Goal: Information Seeking & Learning: Learn about a topic

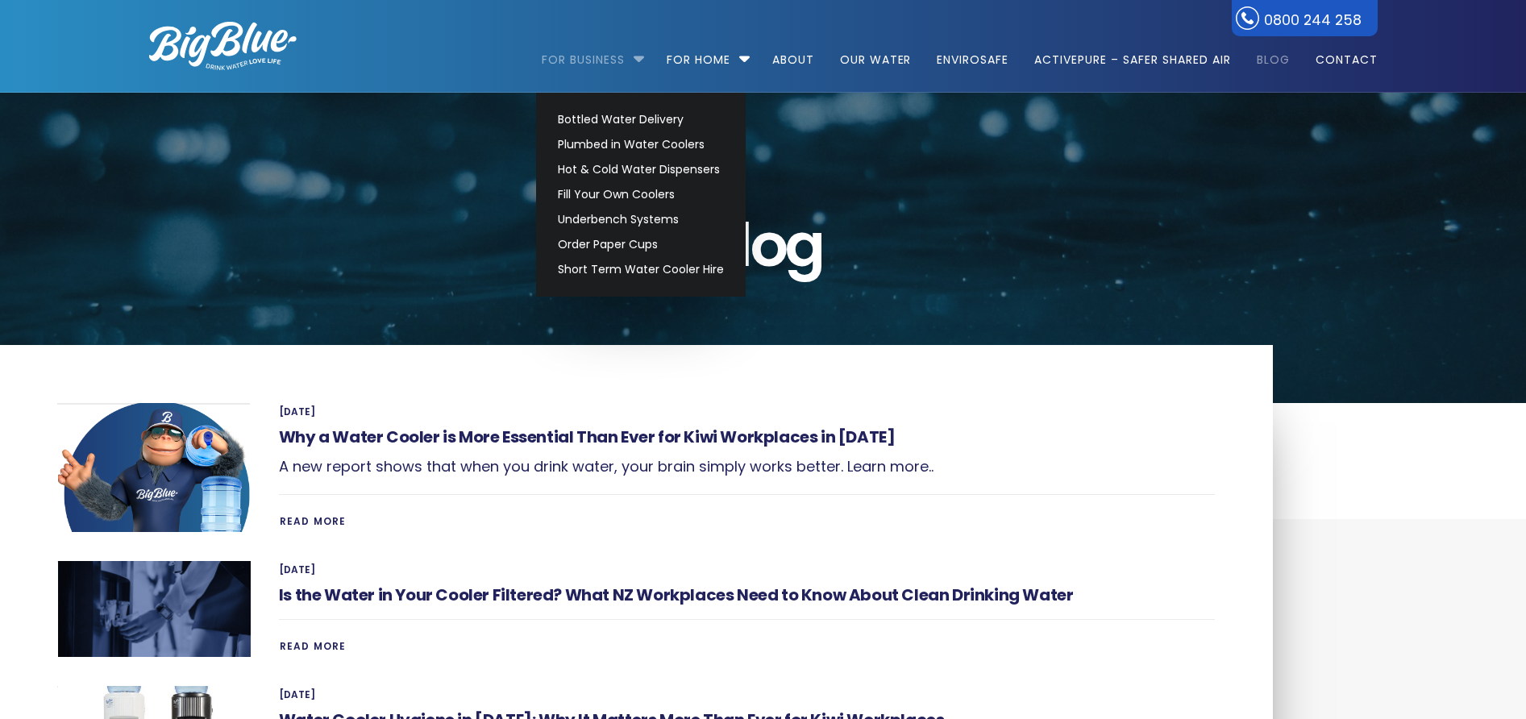
click at [576, 60] on link "For Business" at bounding box center [589, 52] width 94 height 104
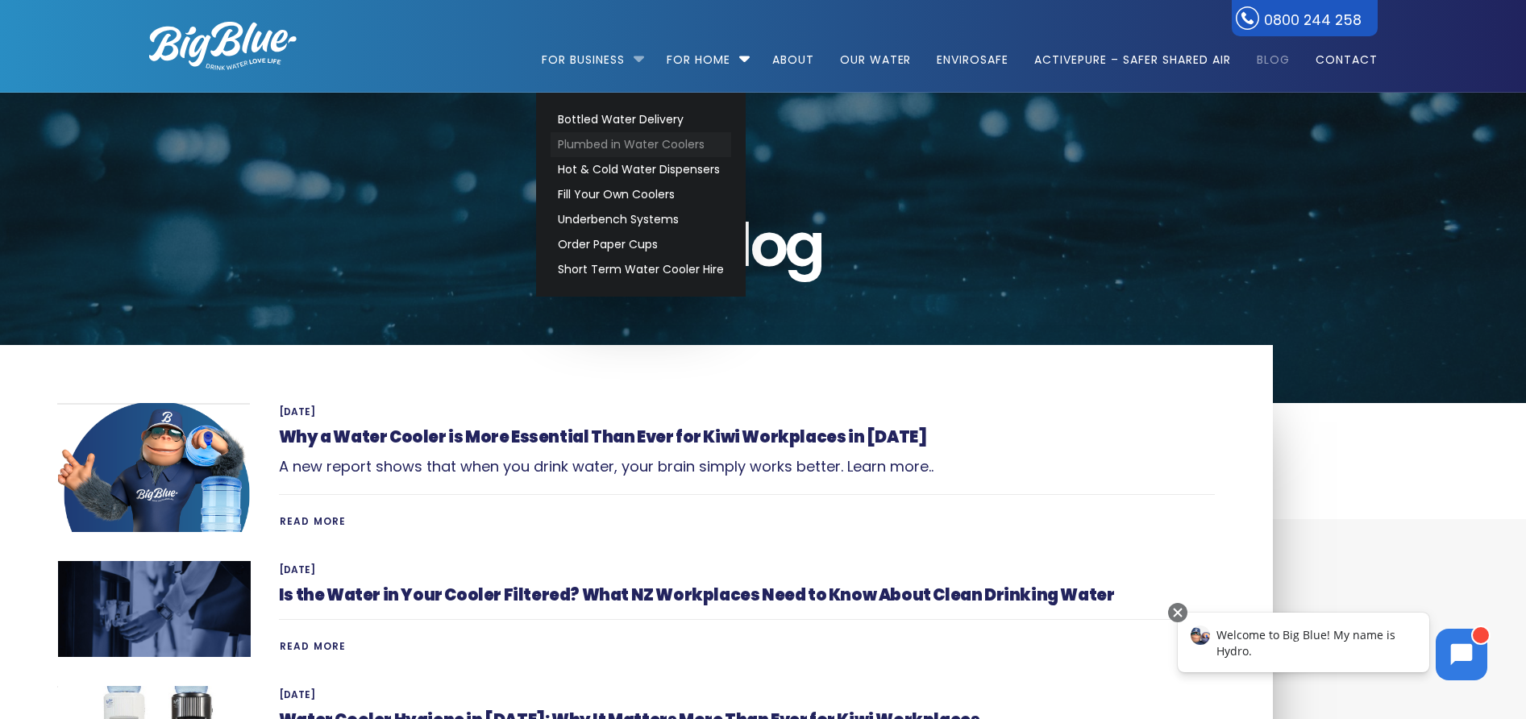
click at [651, 139] on link "Plumbed in Water Coolers" at bounding box center [641, 144] width 181 height 25
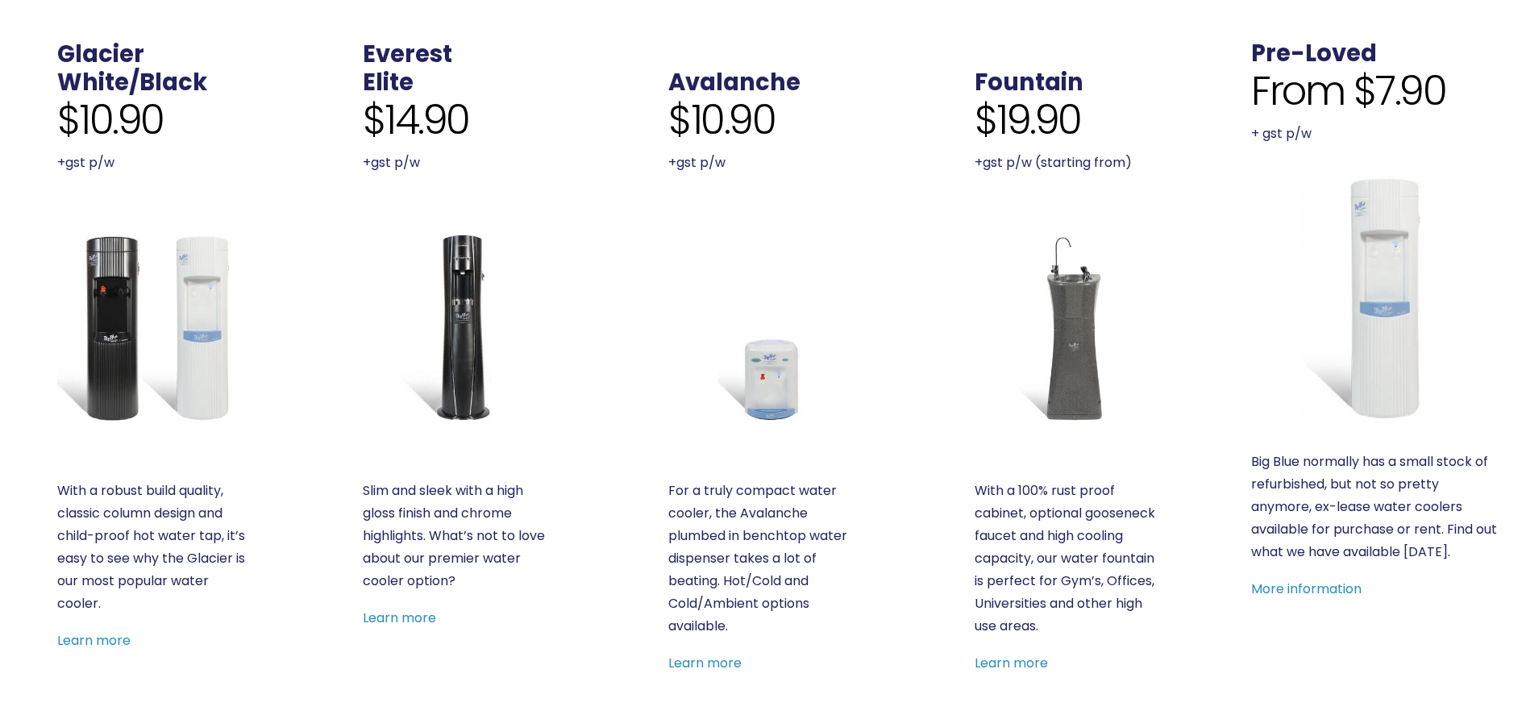
scroll to position [612, 0]
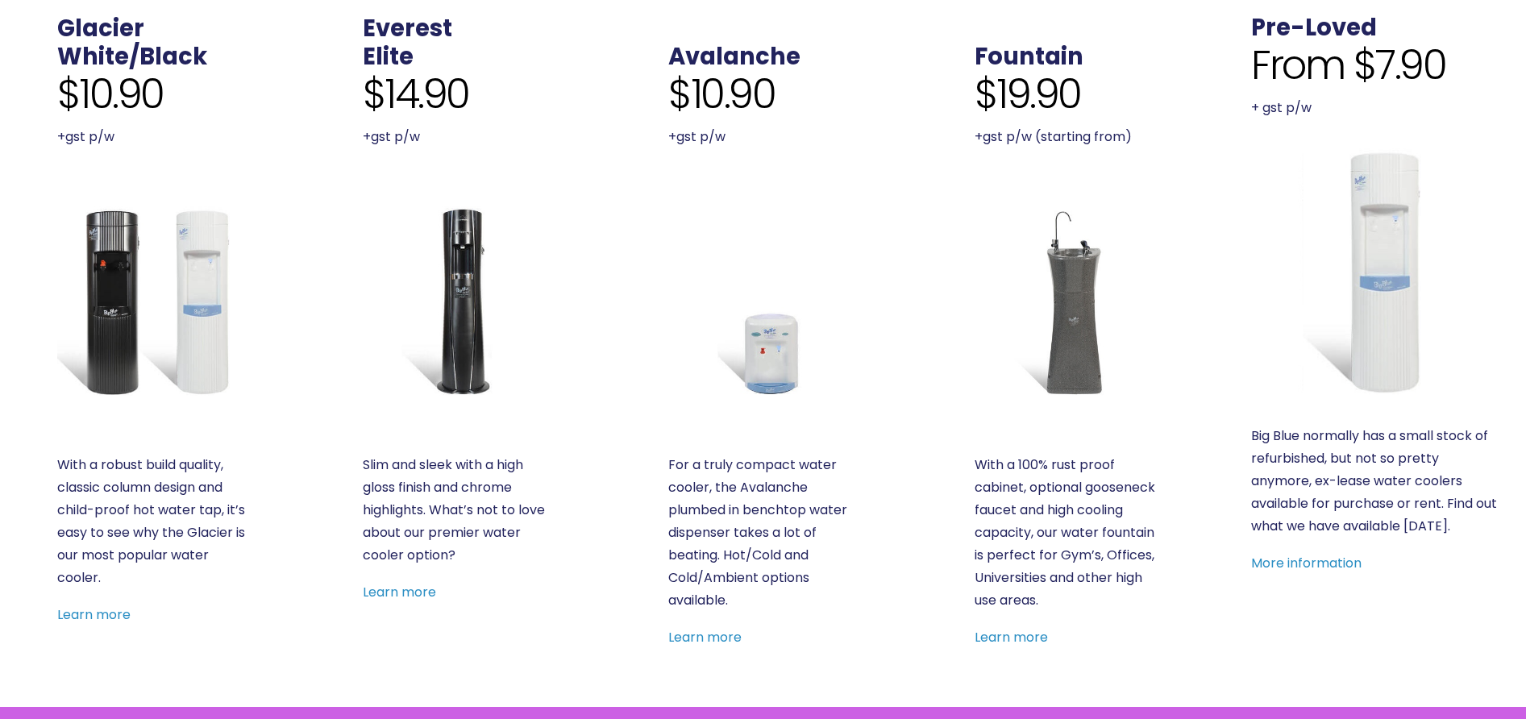
click at [223, 293] on img at bounding box center [151, 300] width 189 height 189
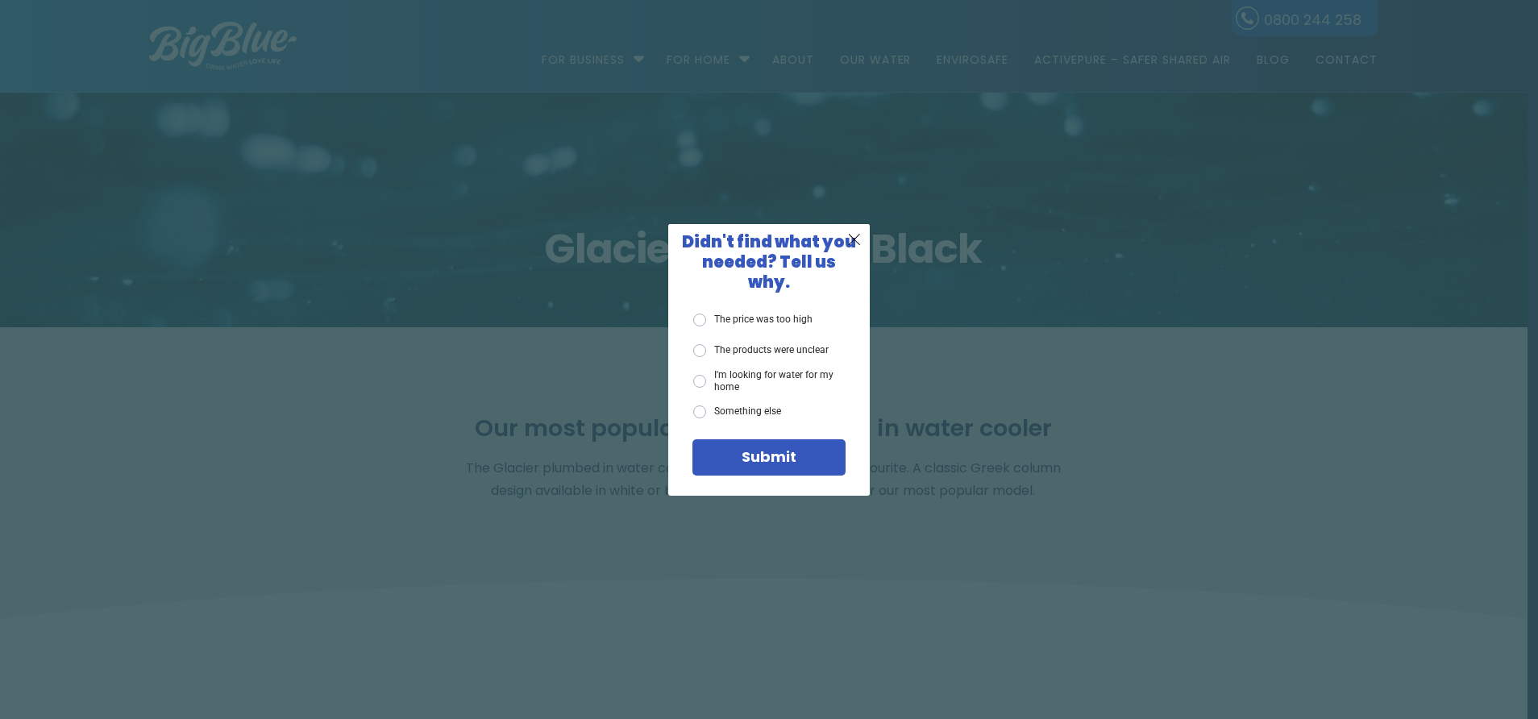
drag, startPoint x: 854, startPoint y: 248, endPoint x: 850, endPoint y: 236, distance: 13.0
click at [855, 247] on span "X" at bounding box center [854, 239] width 15 height 20
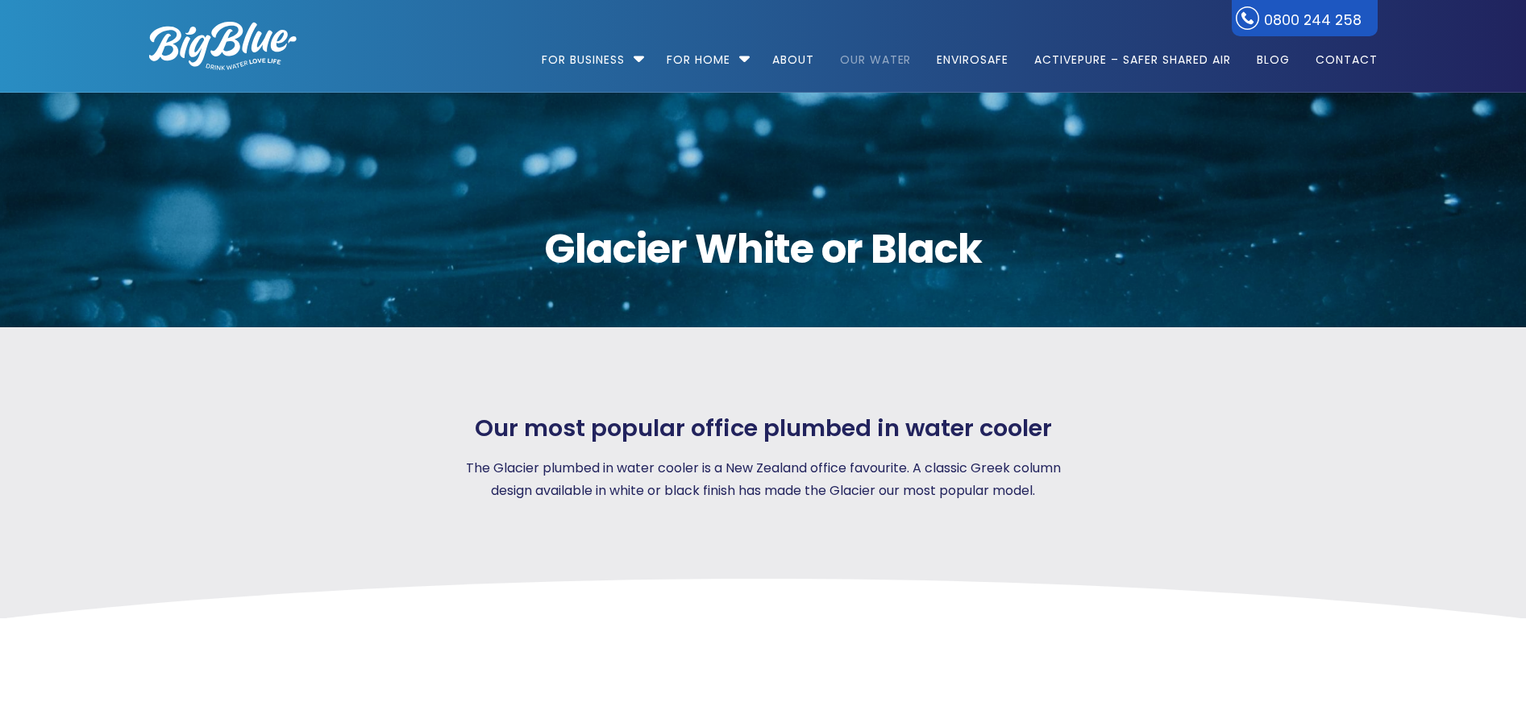
click at [851, 57] on link "Our Water" at bounding box center [876, 52] width 94 height 104
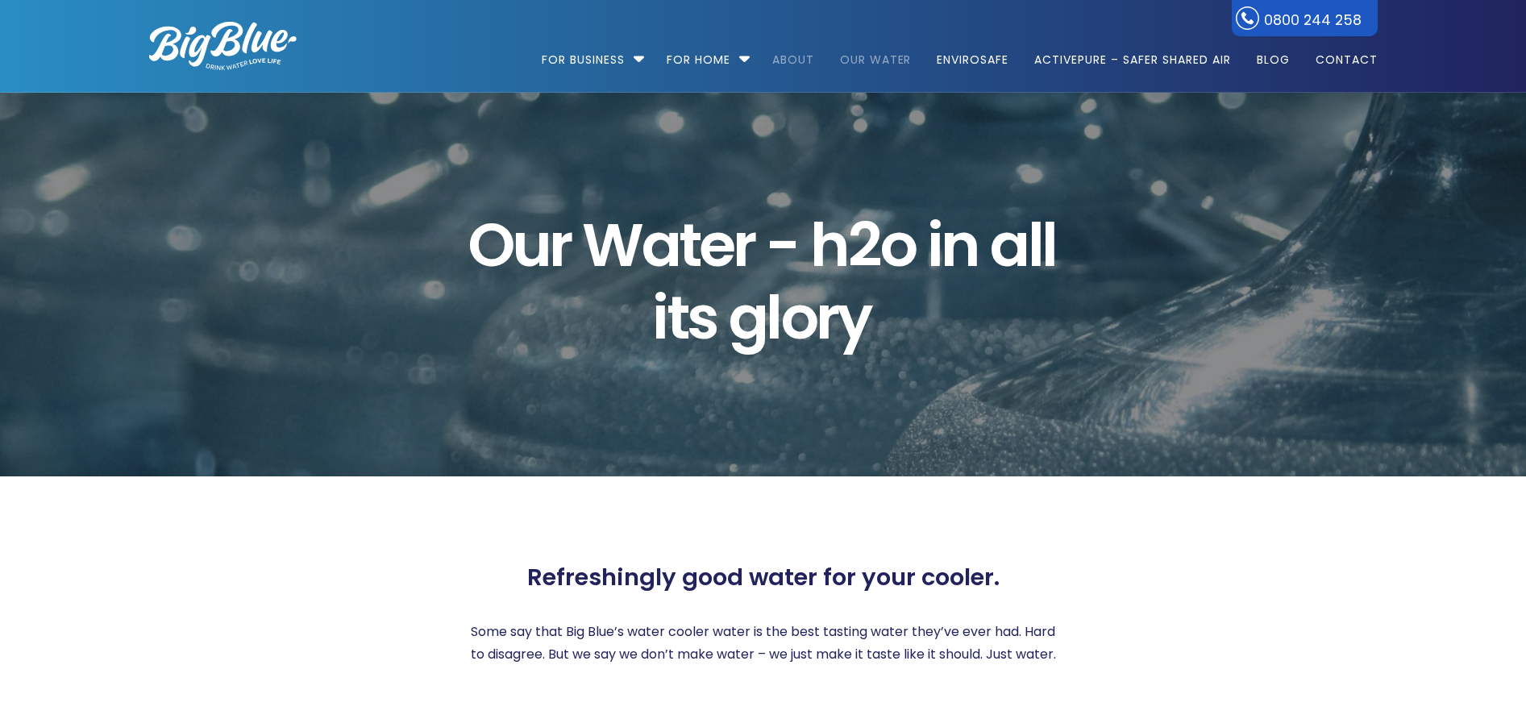
click at [793, 55] on link "About" at bounding box center [793, 52] width 64 height 104
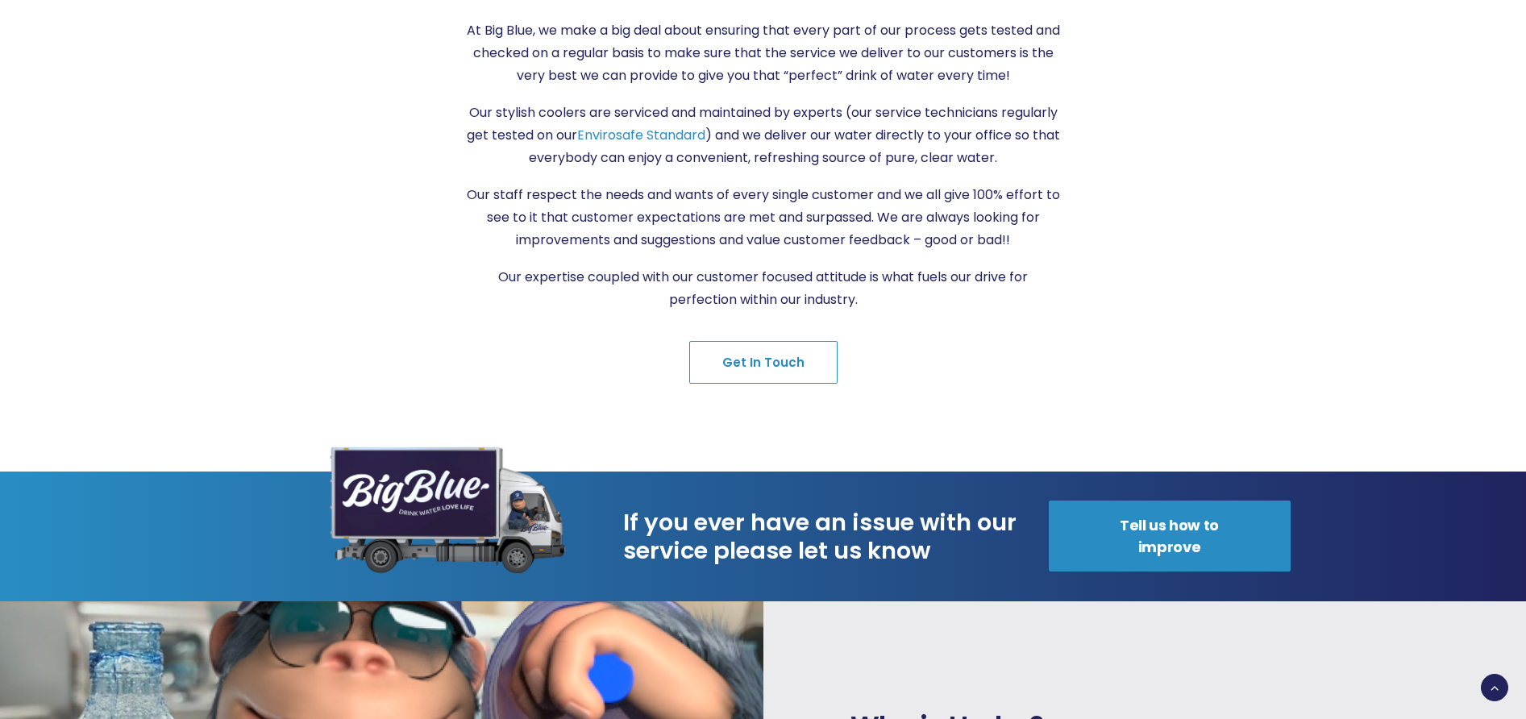
scroll to position [758, 0]
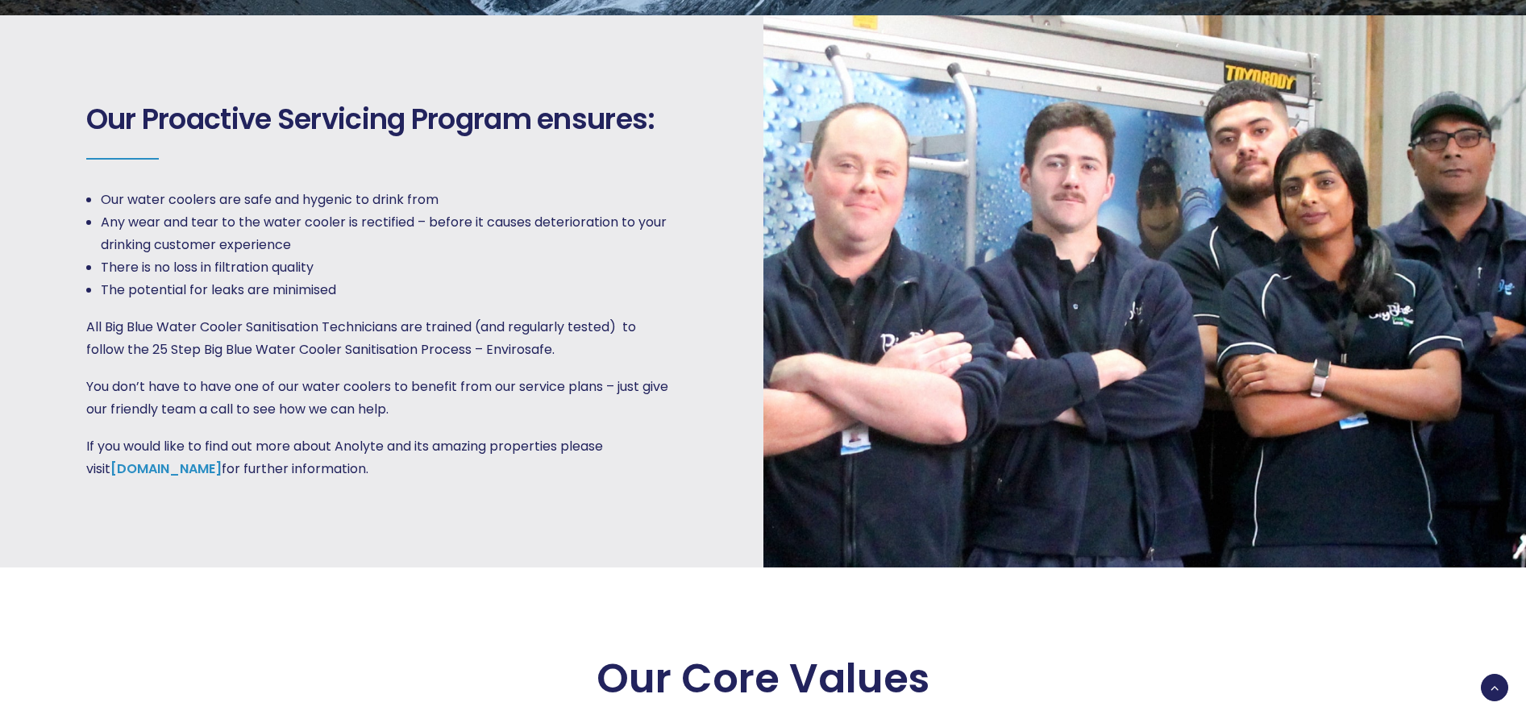
scroll to position [2436, 0]
click at [567, 376] on p "You don’t have to have one of our water coolers to benefit from our service pla…" at bounding box center [381, 398] width 590 height 45
